Goal: Task Accomplishment & Management: Complete application form

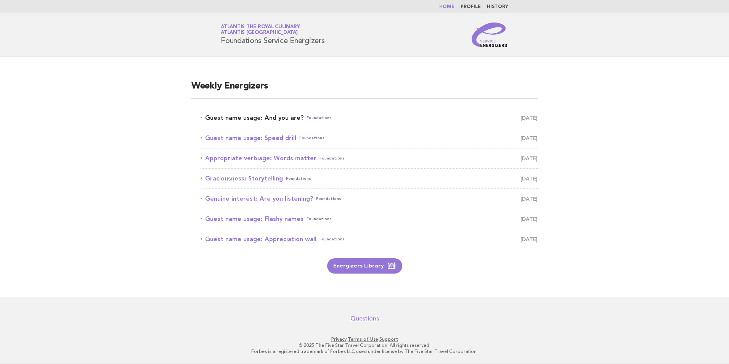
click at [258, 119] on link "Guest name usage: And you are? Foundations August 12" at bounding box center [368, 117] width 337 height 11
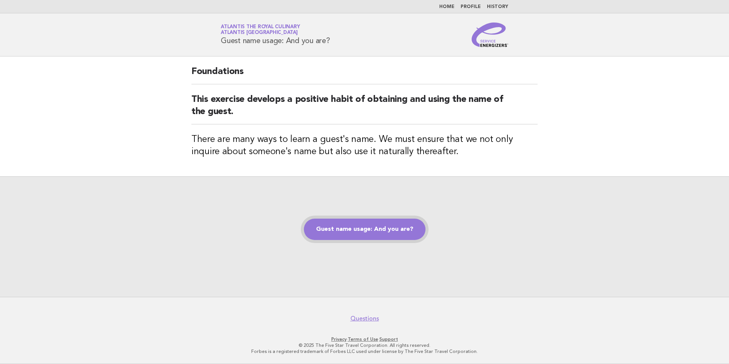
click at [393, 231] on link "Guest name usage: And you are?" at bounding box center [365, 228] width 122 height 21
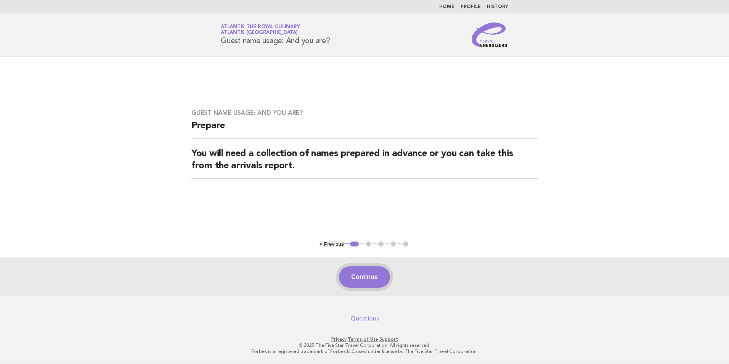
click at [363, 271] on button "Continue" at bounding box center [364, 276] width 51 height 21
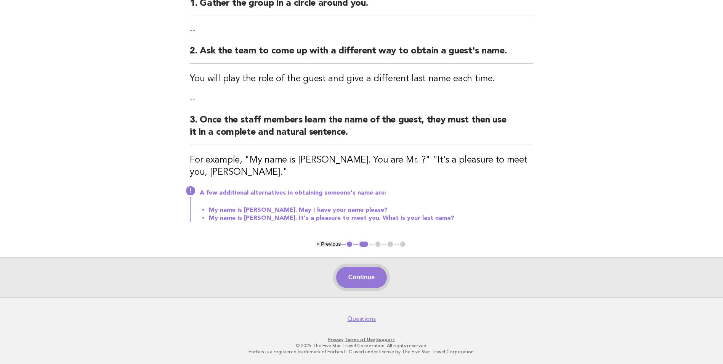
click at [365, 282] on button "Continue" at bounding box center [361, 276] width 51 height 21
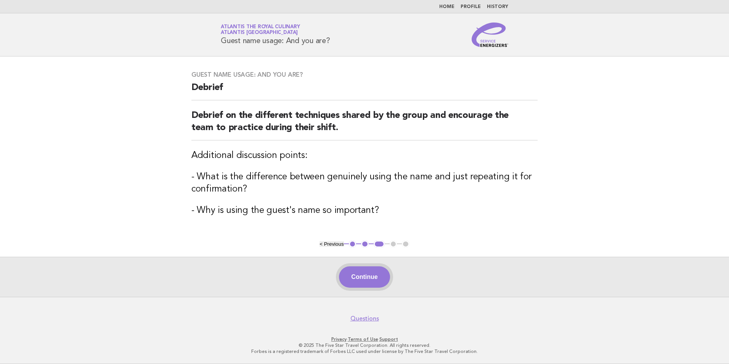
click at [372, 282] on button "Continue" at bounding box center [364, 276] width 51 height 21
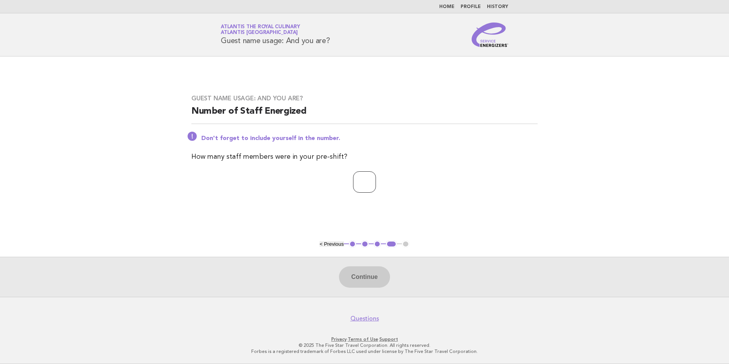
click at [367, 180] on input "number" at bounding box center [364, 181] width 23 height 21
type input "**"
click at [369, 283] on button "Continue" at bounding box center [364, 276] width 51 height 21
